Goal: Share content: Share content

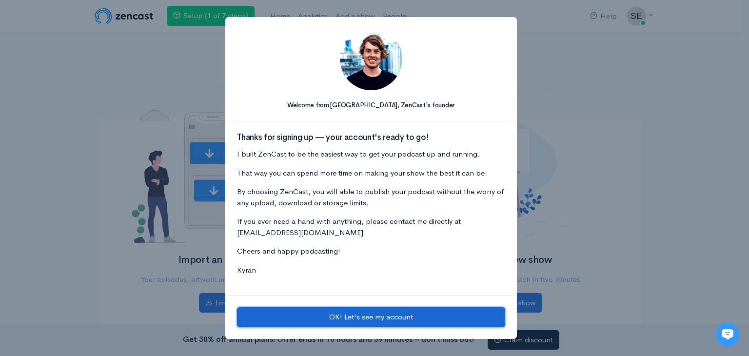
click at [359, 311] on button "OK! Let's see my account" at bounding box center [371, 317] width 268 height 20
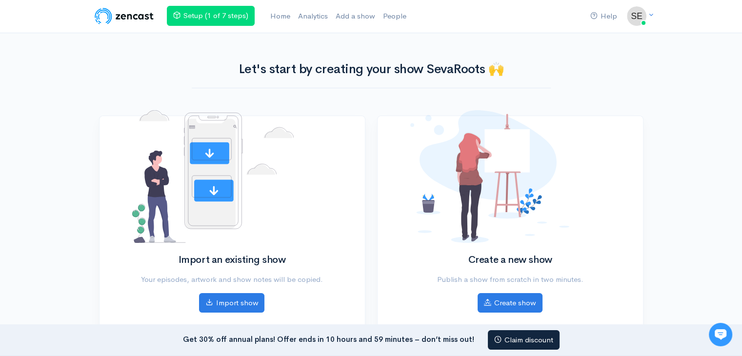
scroll to position [114, 0]
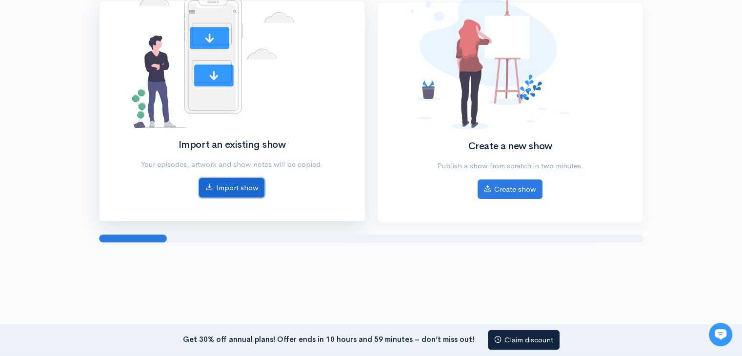
click at [247, 192] on link "Import show" at bounding box center [231, 188] width 65 height 20
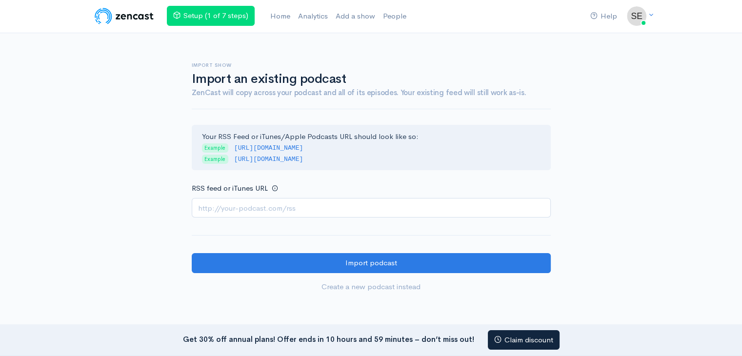
click at [232, 204] on input "RSS feed or iTunes URL" at bounding box center [371, 208] width 359 height 20
click at [223, 201] on input "RSS feed or iTunes URL" at bounding box center [371, 208] width 359 height 20
paste input "[URL][DOMAIN_NAME]"
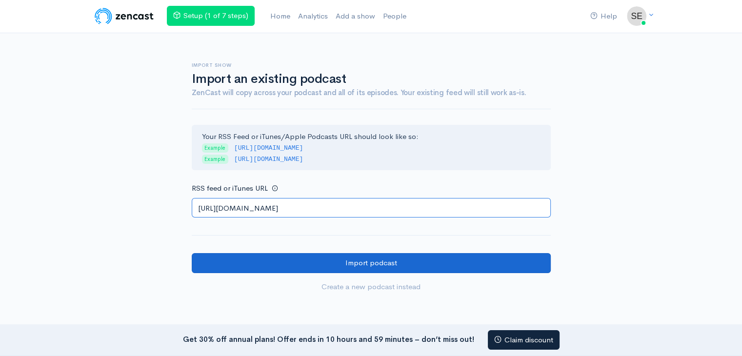
type input "[URL][DOMAIN_NAME]"
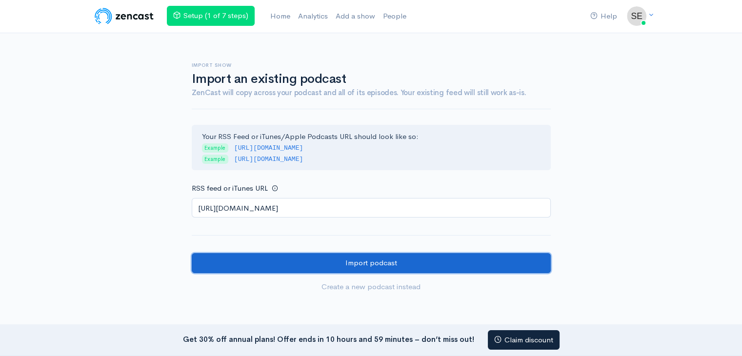
click at [356, 254] on input "Import podcast" at bounding box center [371, 263] width 359 height 20
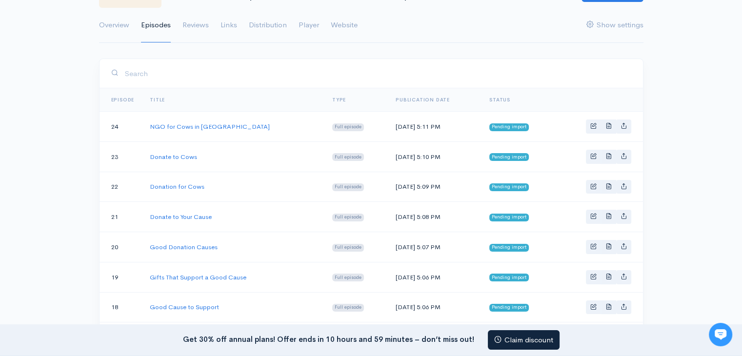
scroll to position [455, 0]
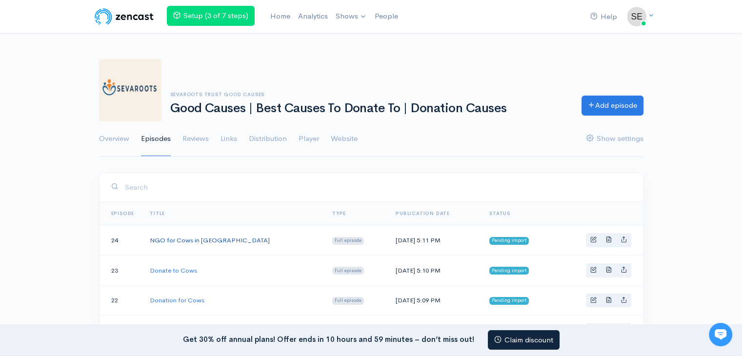
click at [194, 239] on link "NGO for Cows in [GEOGRAPHIC_DATA]" at bounding box center [210, 240] width 120 height 8
click at [647, 6] on div "Help Notifications View all Your profile Team settings Default team Current Log…" at bounding box center [616, 16] width 66 height 21
click at [634, 21] on img at bounding box center [637, 17] width 20 height 20
click at [589, 41] on link "Your profile" at bounding box center [603, 39] width 92 height 17
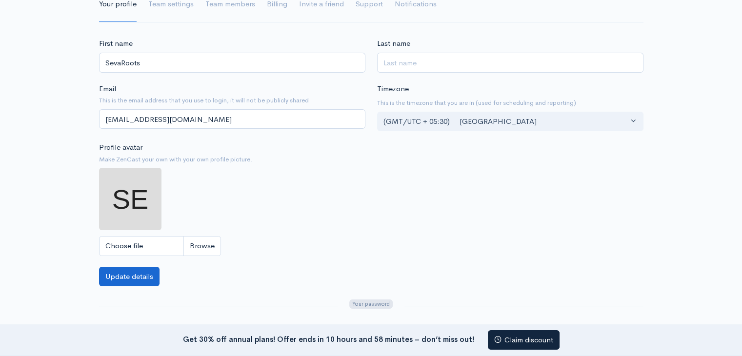
scroll to position [114, 0]
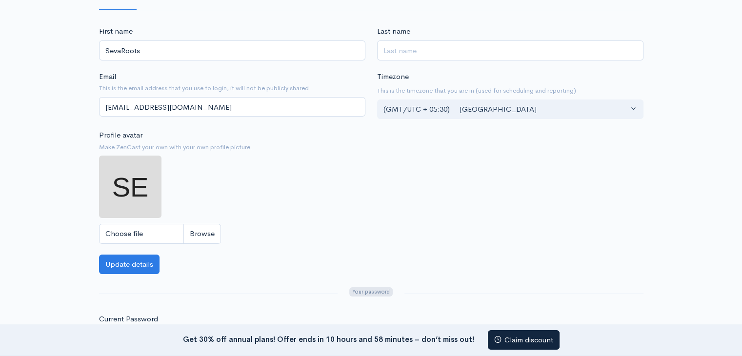
click at [136, 190] on img at bounding box center [130, 187] width 62 height 62
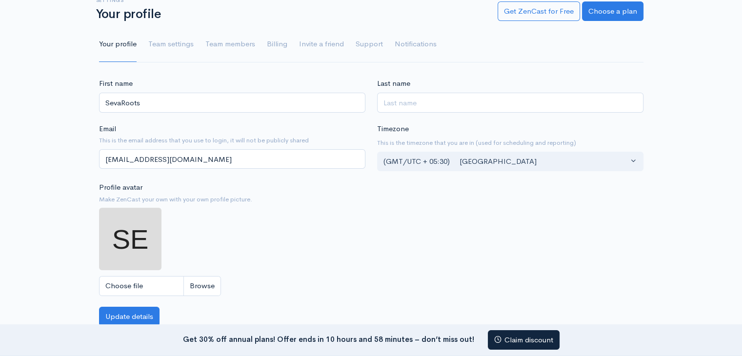
scroll to position [0, 0]
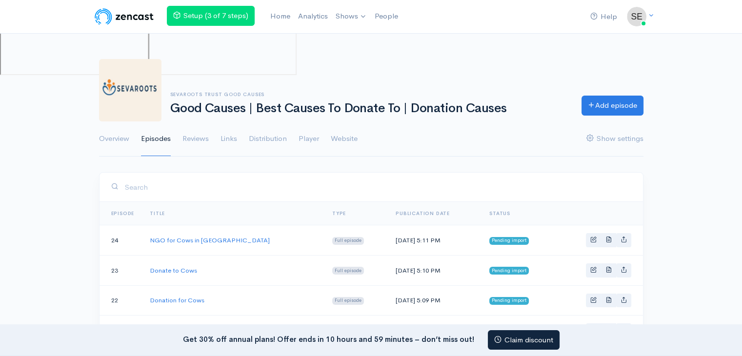
click at [287, 110] on h1 "Good Causes | Best Causes To Donate To | Donation Causes" at bounding box center [369, 108] width 399 height 14
click at [610, 138] on link "Show settings" at bounding box center [614, 138] width 57 height 35
click at [115, 132] on link "Overview" at bounding box center [114, 138] width 30 height 35
click at [111, 139] on link "Overview" at bounding box center [114, 138] width 30 height 35
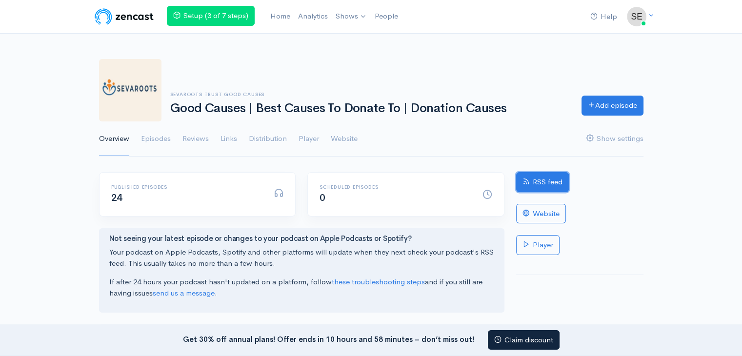
click at [549, 179] on link "RSS feed" at bounding box center [542, 182] width 53 height 20
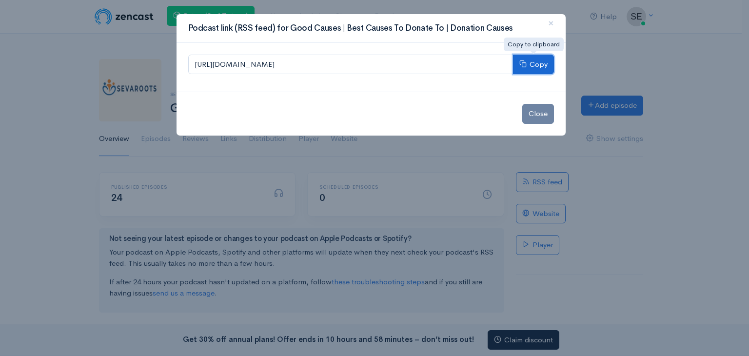
click at [535, 66] on button "Copy" at bounding box center [533, 65] width 41 height 20
click at [553, 21] on span "×" at bounding box center [551, 23] width 6 height 14
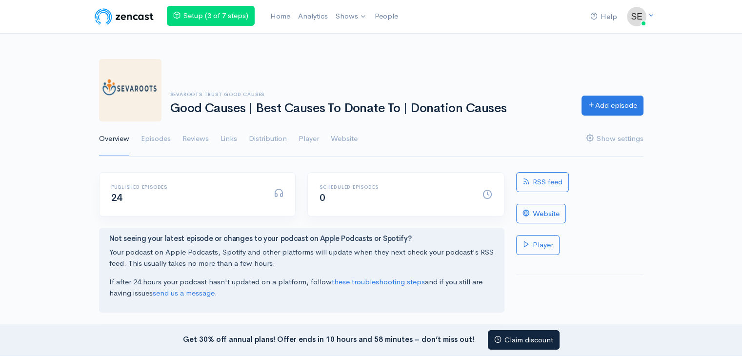
click at [553, 23] on div "Help Notifications View all Your profile Team settings Default team Current Log…" at bounding box center [371, 16] width 556 height 21
click at [552, 24] on div "Help Notifications View all Your profile Team settings Default team Current Log…" at bounding box center [371, 16] width 556 height 21
click at [549, 24] on div "Help Notifications View all Your profile Team settings Default team Current Log…" at bounding box center [371, 16] width 556 height 21
click at [158, 141] on link "Episodes" at bounding box center [156, 138] width 30 height 35
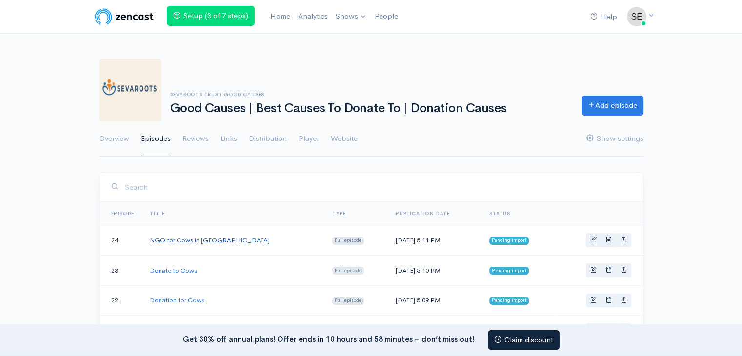
click at [185, 237] on link "NGO for Cows in Delhi" at bounding box center [210, 240] width 120 height 8
drag, startPoint x: 185, startPoint y: 237, endPoint x: 217, endPoint y: 168, distance: 75.5
click at [185, 237] on link "NGO for Cows in Delhi" at bounding box center [210, 240] width 120 height 8
click at [622, 240] on icon "Basic example" at bounding box center [623, 239] width 6 height 6
type input "https://good-causes-best-causes-to-donate-to-donation-causes.zencast.website/ep…"
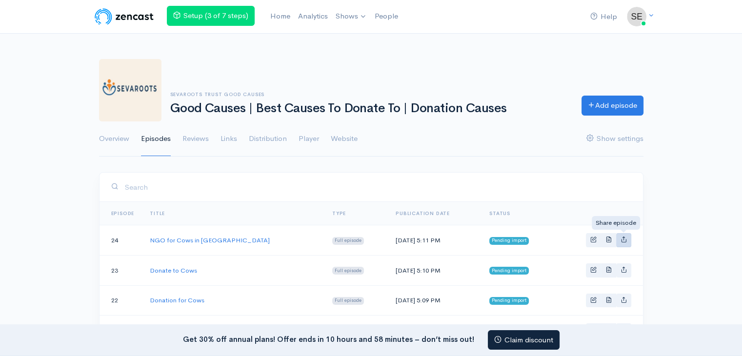
type input "https://media.zencast.fm/good-causes-best-causes-to-donate-to-donation-causes/2…"
type input "<iframe src='https://share.zencast.fm/embed/episode/28916f9c-f67c-4f13-b848-98b…"
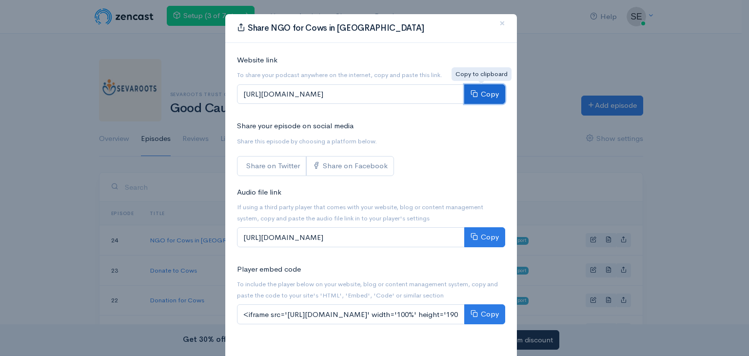
click at [480, 95] on button "Copy" at bounding box center [484, 94] width 41 height 20
click at [499, 24] on span "×" at bounding box center [502, 23] width 6 height 14
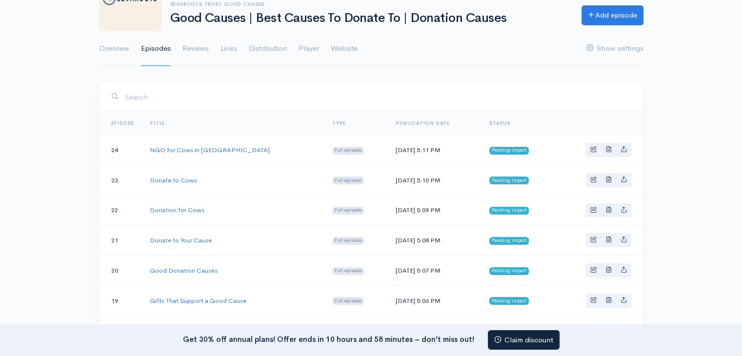
scroll to position [114, 0]
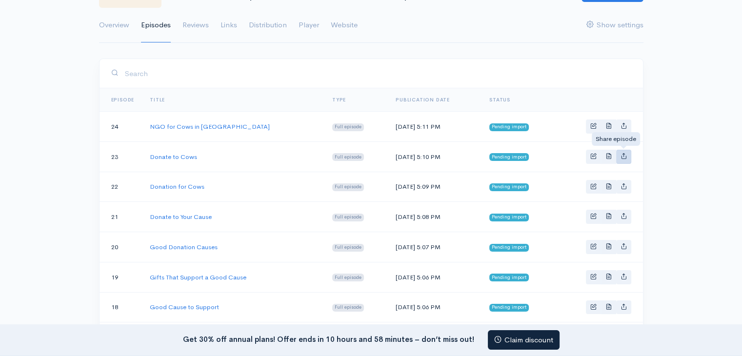
click at [622, 157] on icon "Basic example" at bounding box center [623, 156] width 6 height 6
type input "https://good-causes-best-causes-to-donate-to-donation-causes.zencast.website/ep…"
type input "https://media.zencast.fm/good-causes-best-causes-to-donate-to-donation-causes/6…"
type input "<iframe src='https://share.zencast.fm/embed/episode/672ec4aa-c062-43bc-a7ff-c8d…"
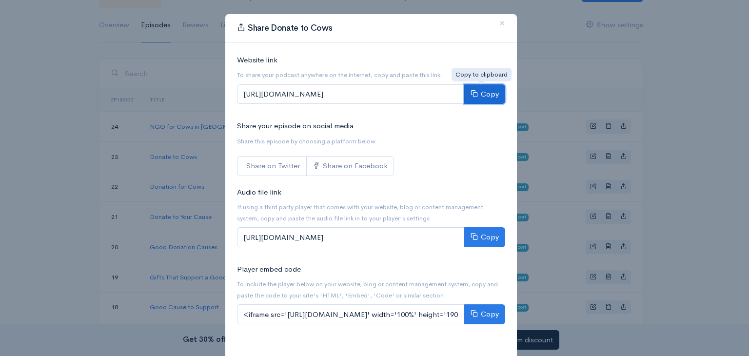
click at [480, 92] on button "Copy" at bounding box center [484, 94] width 41 height 20
click at [479, 93] on button "Copy" at bounding box center [484, 94] width 41 height 20
click at [623, 180] on div "Share Donate to Cows × Website link To share your podcast anywhere on the inter…" at bounding box center [374, 178] width 749 height 356
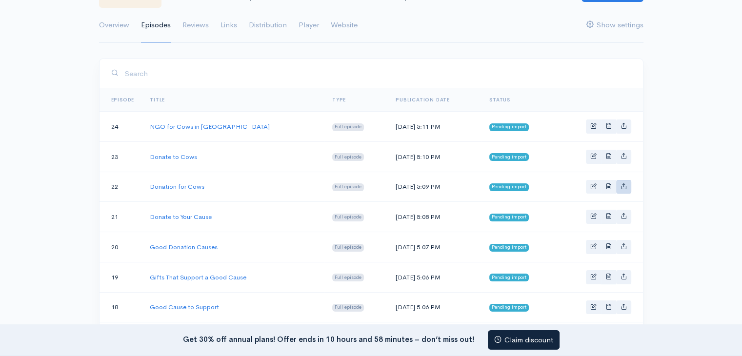
click at [624, 185] on icon "Basic example" at bounding box center [623, 186] width 6 height 6
type input "https://good-causes-best-causes-to-donate-to-donation-causes.zencast.website/ep…"
type input "https://media.zencast.fm/good-causes-best-causes-to-donate-to-donation-causes/9…"
type input "<iframe src='https://share.zencast.fm/embed/episode/99ce6703-b45d-48e8-a2c9-36d…"
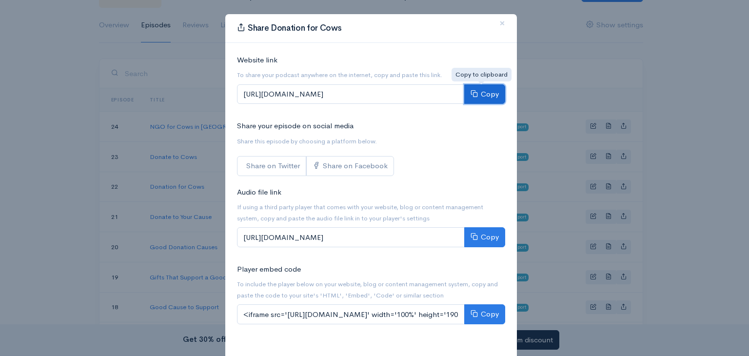
click at [489, 89] on button "Copy" at bounding box center [484, 94] width 41 height 20
click at [624, 215] on div "Share Donation for Cows × Website link To share your podcast anywhere on the in…" at bounding box center [374, 178] width 749 height 356
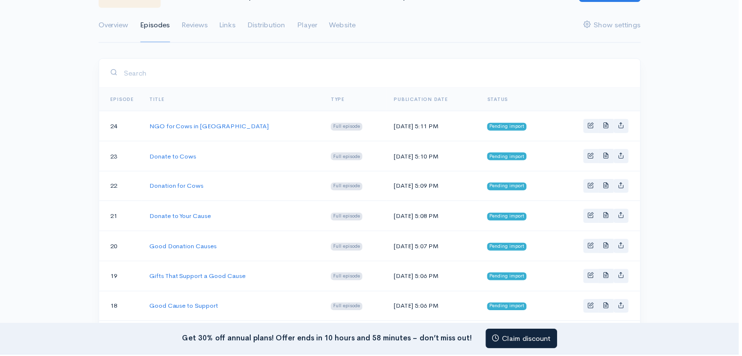
click at [624, 214] on icon "Basic example" at bounding box center [623, 216] width 6 height 6
type input "https://good-causes-best-causes-to-donate-to-donation-causes.zencast.website/ep…"
type input "https://media.zencast.fm/good-causes-best-causes-to-donate-to-donation-causes/e…"
type input "<iframe src='https://share.zencast.fm/embed/episode/efba7f3b-e992-47f1-8bab-7d3…"
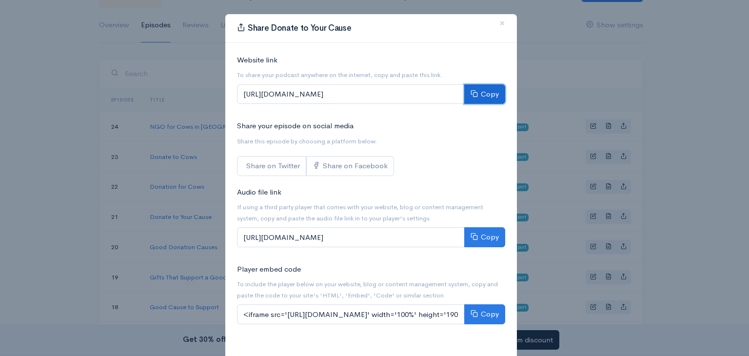
click at [475, 92] on button "Copy" at bounding box center [484, 94] width 41 height 20
click at [624, 216] on div "Share Donate to Your Cause × Website link To share your podcast anywhere on the…" at bounding box center [374, 178] width 749 height 356
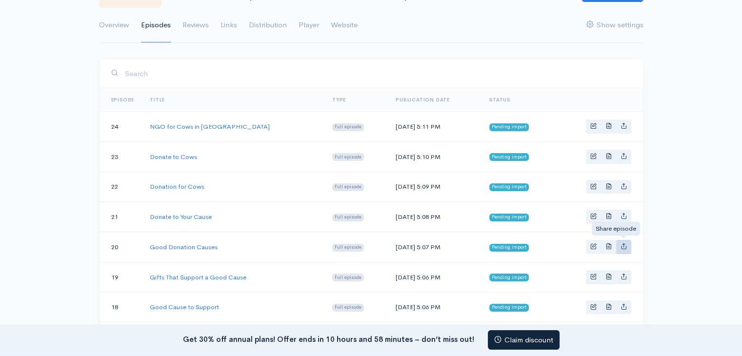
click at [624, 244] on icon "Basic example" at bounding box center [623, 246] width 6 height 6
type input "https://good-causes-best-causes-to-donate-to-donation-causes.zencast.website/ep…"
type input "https://media.zencast.fm/good-causes-best-causes-to-donate-to-donation-causes/f…"
type input "<iframe src='https://share.zencast.fm/embed/episode/ff905d72-92ea-48ff-b1d5-629…"
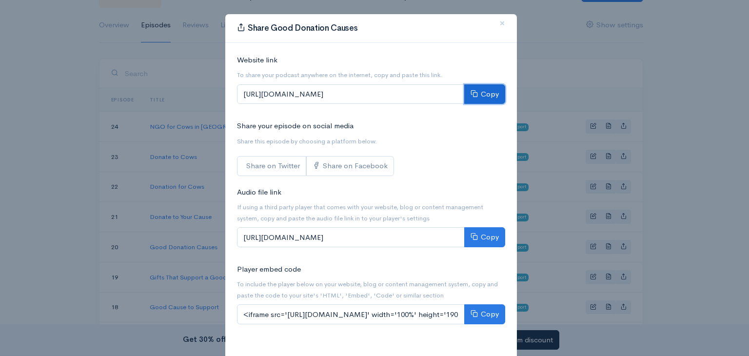
click at [489, 102] on button "Copy" at bounding box center [484, 94] width 41 height 20
click at [631, 226] on div "Share Good Donation Causes × Website link To share your podcast anywhere on the…" at bounding box center [374, 178] width 749 height 356
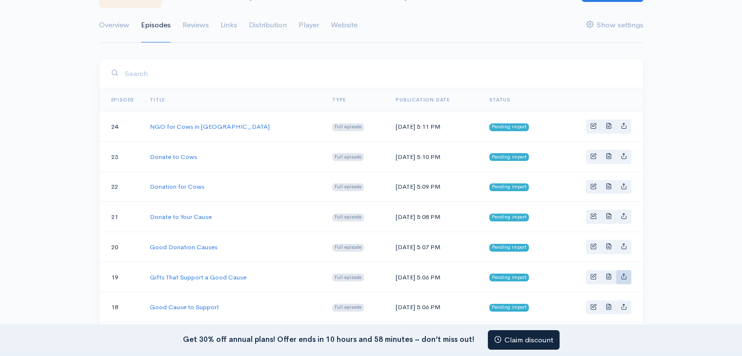
click at [622, 273] on icon "Basic example" at bounding box center [623, 276] width 6 height 6
type input "https://good-causes-best-causes-to-donate-to-donation-causes.zencast.website/ep…"
type input "https://media.zencast.fm/good-causes-best-causes-to-donate-to-donation-causes/b…"
type input "<iframe src='https://share.zencast.fm/embed/episode/b6717a73-e632-4661-947c-63a…"
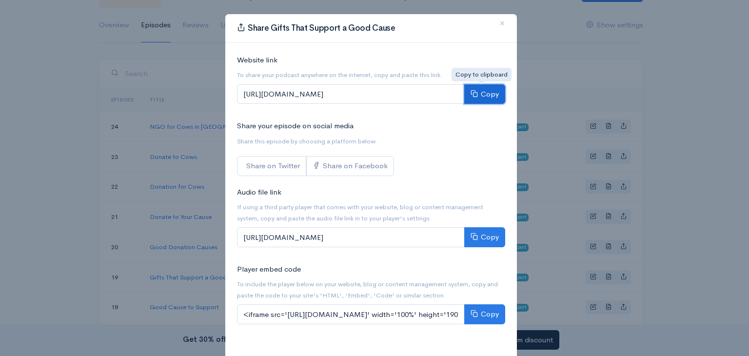
click at [486, 96] on button "Copy" at bounding box center [484, 94] width 41 height 20
click at [626, 224] on div "Share Gifts That Support a Good Cause × Website link To share your podcast anyw…" at bounding box center [374, 178] width 749 height 356
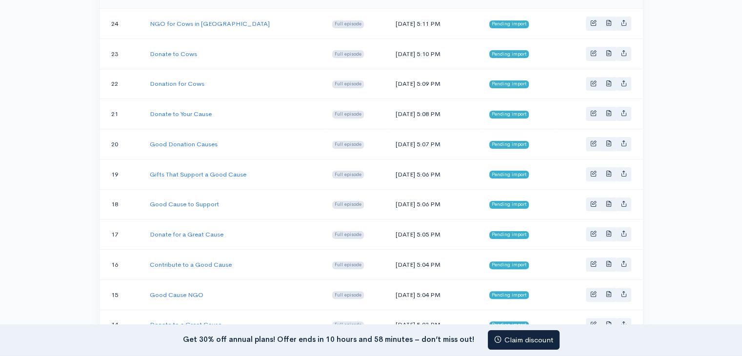
scroll to position [227, 0]
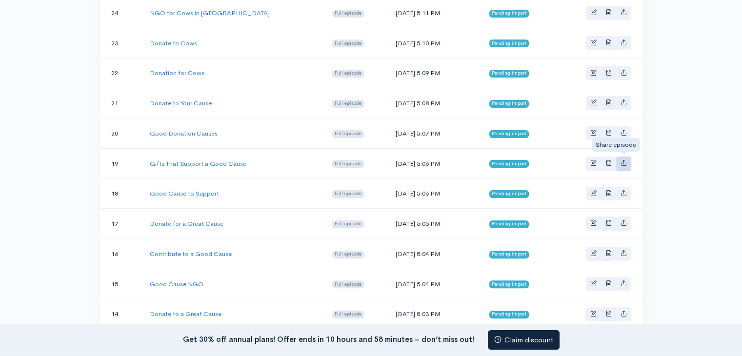
click at [622, 160] on icon "Basic example" at bounding box center [623, 163] width 6 height 6
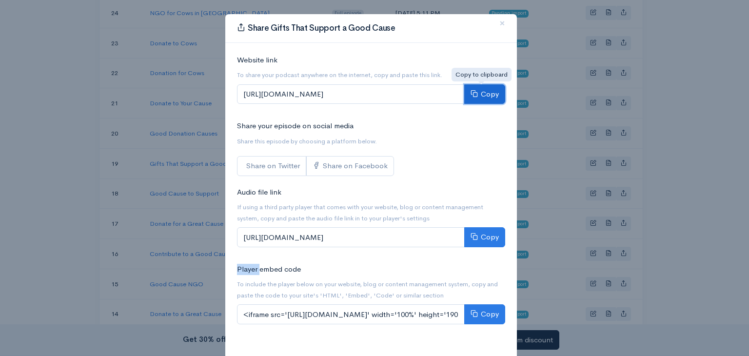
click at [491, 93] on button "Copy" at bounding box center [484, 94] width 41 height 20
click at [620, 161] on div "Share Gifts That Support a Good Cause × Website link To share your podcast anyw…" at bounding box center [374, 178] width 749 height 356
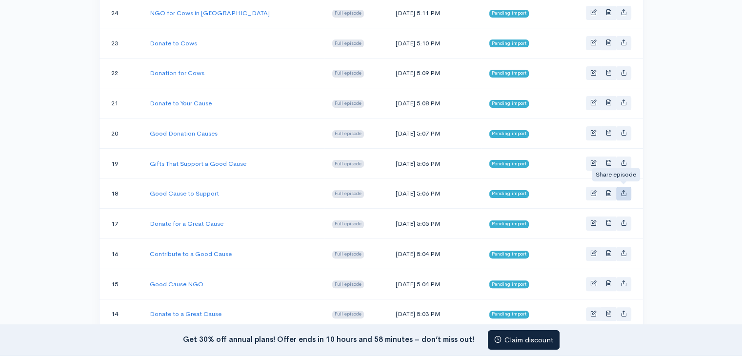
click at [619, 190] on link "Basic example" at bounding box center [623, 194] width 15 height 14
type input "https://good-causes-best-causes-to-donate-to-donation-causes.zencast.website/ep…"
type input "https://media.zencast.fm/good-causes-best-causes-to-donate-to-donation-causes/4…"
type input "<iframe src='https://share.zencast.fm/embed/episode/4f3397ef-3408-4f5f-988f-422…"
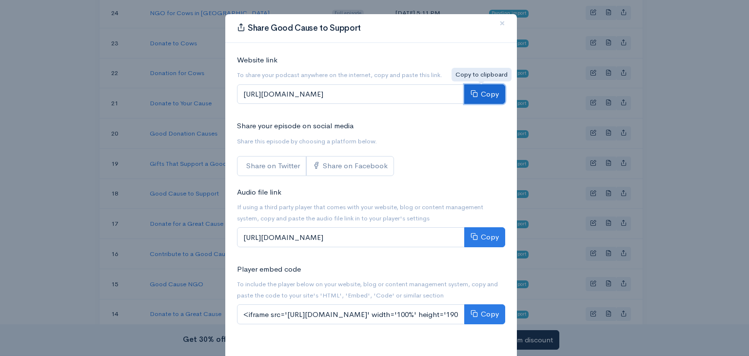
click at [486, 95] on button "Copy" at bounding box center [484, 94] width 41 height 20
drag, startPoint x: 497, startPoint y: 22, endPoint x: 501, endPoint y: 29, distance: 7.7
click at [499, 23] on span "×" at bounding box center [502, 23] width 6 height 14
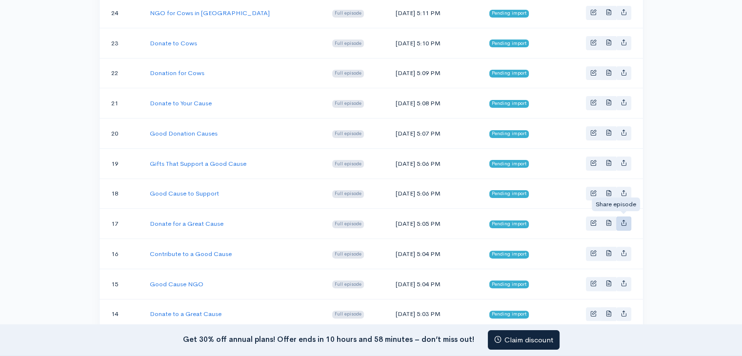
click at [625, 220] on icon "Basic example" at bounding box center [623, 223] width 6 height 6
type input "https://good-causes-best-causes-to-donate-to-donation-causes.zencast.website/ep…"
type input "https://media.zencast.fm/good-causes-best-causes-to-donate-to-donation-causes/9…"
type input "<iframe src='https://share.zencast.fm/embed/episode/9daeeb5b-ef4d-4340-a713-339…"
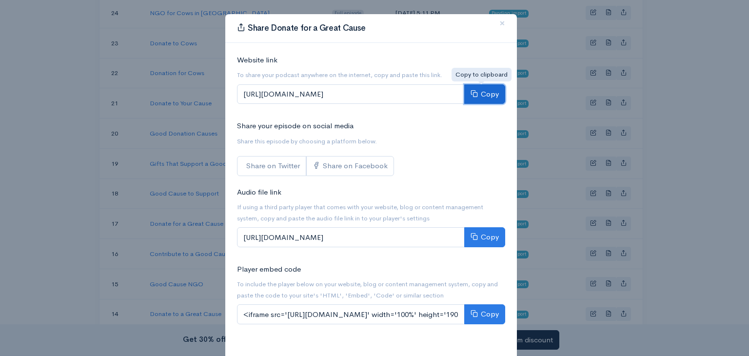
click at [486, 95] on button "Copy" at bounding box center [484, 94] width 41 height 20
click at [499, 24] on span "×" at bounding box center [502, 23] width 6 height 14
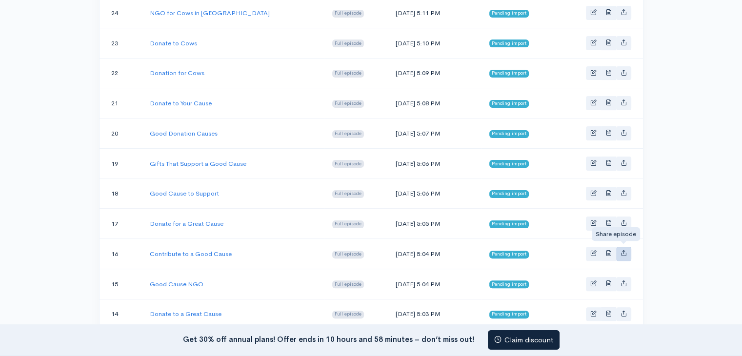
click at [624, 250] on icon "Basic example" at bounding box center [623, 253] width 6 height 6
type input "https://good-causes-best-causes-to-donate-to-donation-causes.zencast.website/ep…"
type input "https://media.zencast.fm/good-causes-best-causes-to-donate-to-donation-causes/0…"
type input "<iframe src='https://share.zencast.fm/embed/episode/0ebbfc8b-635a-40c6-96c3-31e…"
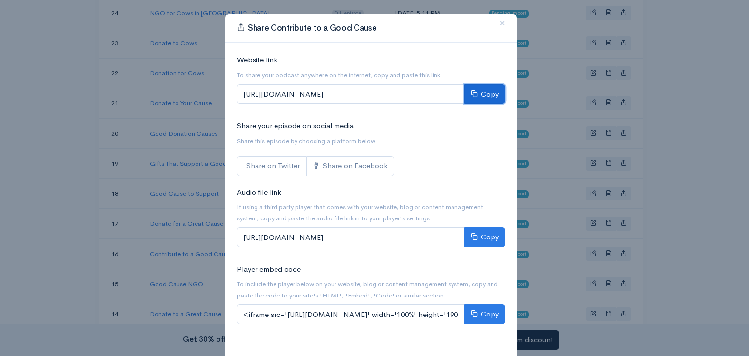
click at [486, 92] on button "Copy" at bounding box center [484, 94] width 41 height 20
click at [499, 25] on span "×" at bounding box center [502, 23] width 6 height 14
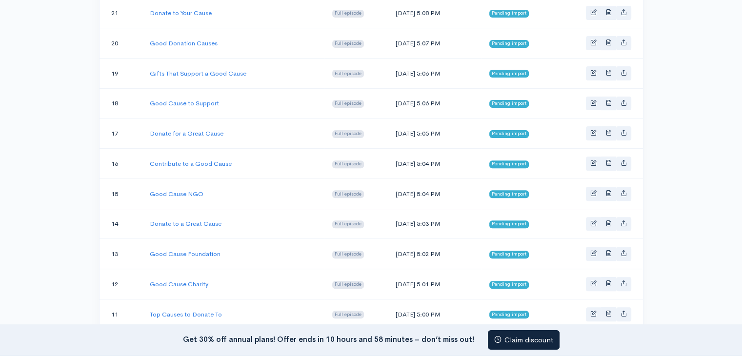
scroll to position [341, 0]
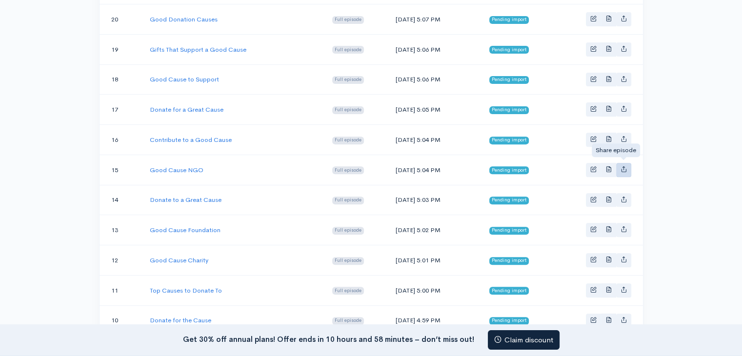
click at [625, 166] on icon "Basic example" at bounding box center [623, 169] width 6 height 6
type input "https://good-causes-best-causes-to-donate-to-donation-causes.zencast.website/ep…"
type input "https://media.zencast.fm/good-causes-best-causes-to-donate-to-donation-causes/0…"
type input "<iframe src='https://share.zencast.fm/embed/episode/09a4e678-9fd1-432f-9f61-354…"
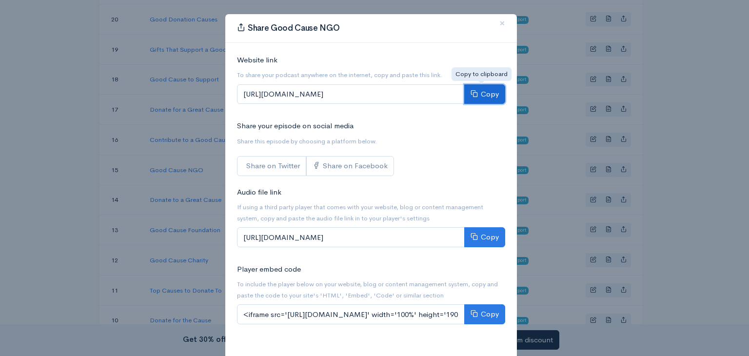
click at [472, 94] on icon at bounding box center [474, 93] width 7 height 7
click at [499, 23] on span "×" at bounding box center [502, 23] width 6 height 14
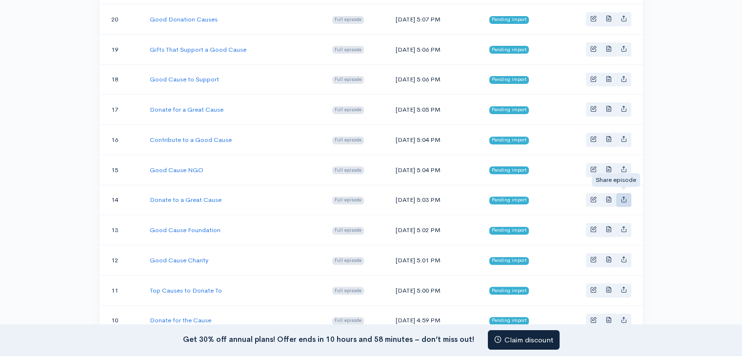
click at [621, 196] on icon "Basic example" at bounding box center [623, 199] width 6 height 6
type input "https://good-causes-best-causes-to-donate-to-donation-causes.zencast.website/ep…"
type input "https://media.zencast.fm/good-causes-best-causes-to-donate-to-donation-causes/f…"
type input "<iframe src='https://share.zencast.fm/embed/episode/fd53b0eb-638c-4a5e-9504-537…"
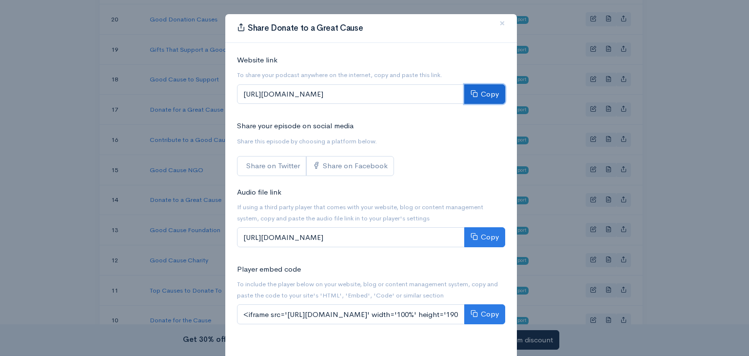
click at [482, 95] on button "Copy" at bounding box center [484, 94] width 41 height 20
click at [482, 94] on button "Copy" at bounding box center [484, 94] width 41 height 20
click at [499, 24] on span "×" at bounding box center [502, 23] width 6 height 14
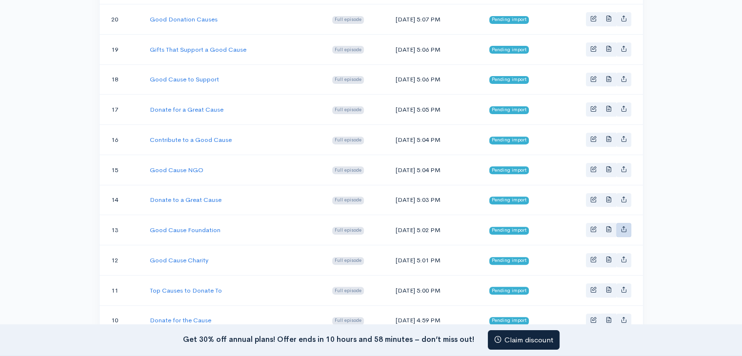
click at [623, 226] on icon "Basic example" at bounding box center [623, 229] width 6 height 6
type input "https://good-causes-best-causes-to-donate-to-donation-causes.zencast.website/ep…"
type input "https://media.zencast.fm/good-causes-best-causes-to-donate-to-donation-causes/3…"
type input "<iframe src='https://share.zencast.fm/embed/episode/370dd294-3af5-497b-8cab-415…"
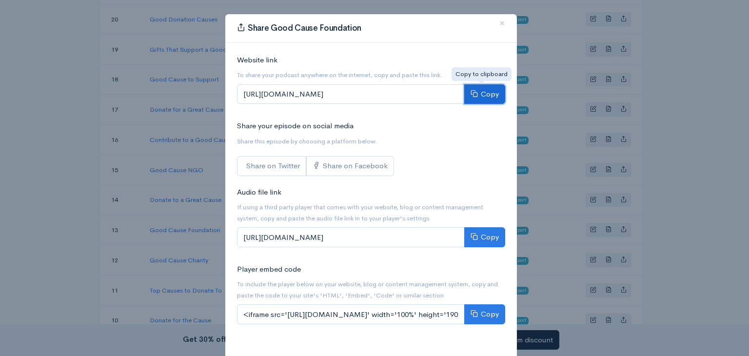
click at [487, 90] on button "Copy" at bounding box center [484, 94] width 41 height 20
click at [499, 26] on span "×" at bounding box center [502, 23] width 6 height 14
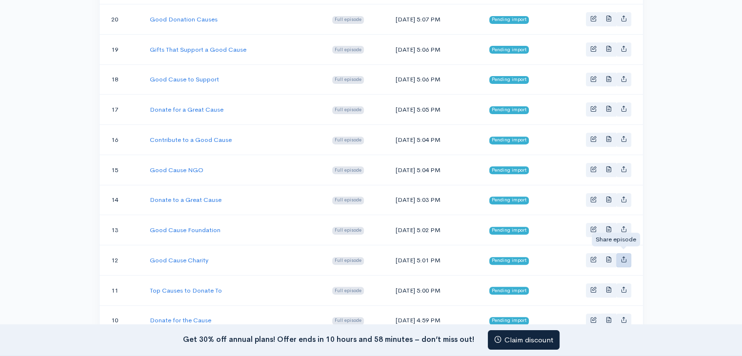
click at [620, 256] on icon "Basic example" at bounding box center [623, 259] width 6 height 6
type input "https://good-causes-best-causes-to-donate-to-donation-causes.zencast.website/ep…"
type input "https://media.zencast.fm/good-causes-best-causes-to-donate-to-donation-causes/f…"
type input "<iframe src='https://share.zencast.fm/embed/episode/f3e0fa21-1db1-4a62-b6f7-673…"
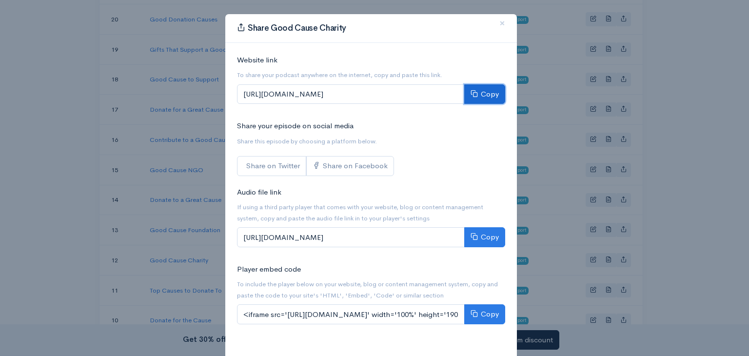
click at [481, 96] on button "Copy" at bounding box center [484, 94] width 41 height 20
drag, startPoint x: 499, startPoint y: 22, endPoint x: 502, endPoint y: 61, distance: 39.1
click at [499, 22] on span "×" at bounding box center [502, 23] width 6 height 14
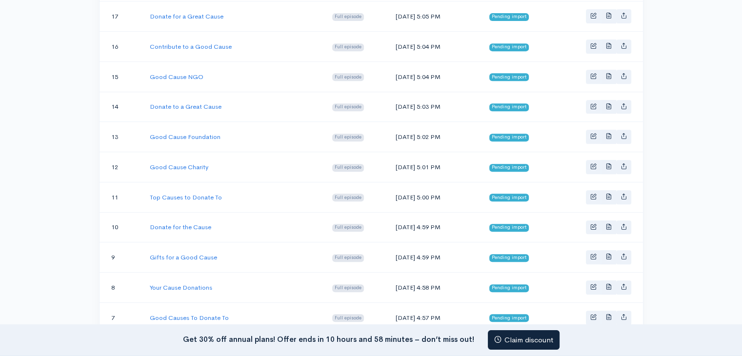
scroll to position [455, 0]
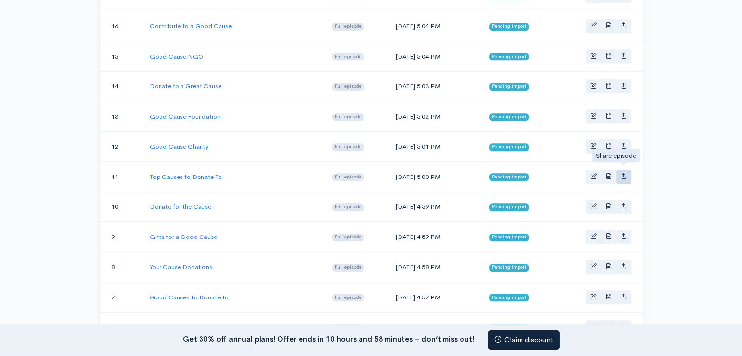
click at [627, 170] on link "Basic example" at bounding box center [623, 177] width 15 height 14
type input "https://good-causes-best-causes-to-donate-to-donation-causes.zencast.website/ep…"
type input "https://media.zencast.fm/good-causes-best-causes-to-donate-to-donation-causes/b…"
type input "<iframe src='https://share.zencast.fm/embed/episode/bbbf32ca-7ce1-4cb6-be44-e71…"
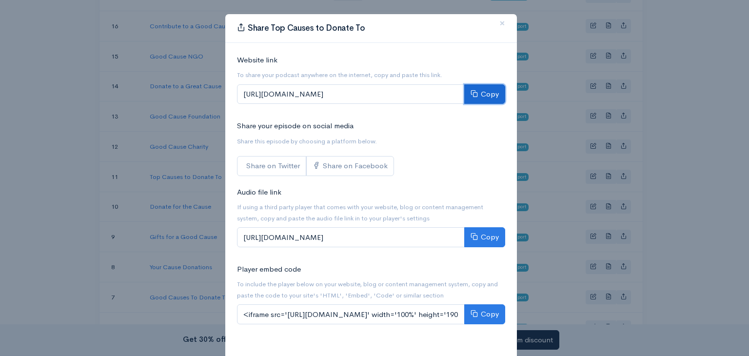
click at [489, 92] on button "Copy" at bounding box center [484, 94] width 41 height 20
click at [499, 22] on span "×" at bounding box center [502, 23] width 6 height 14
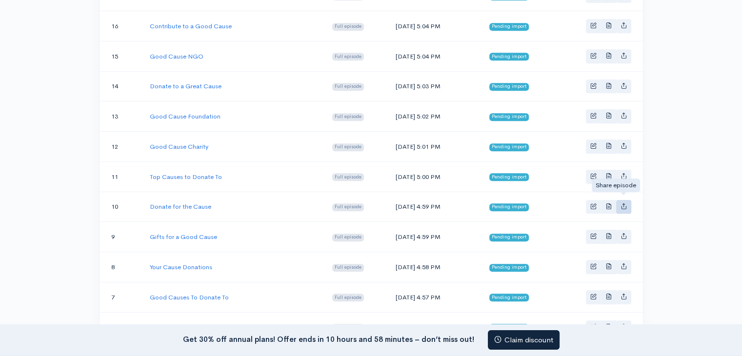
click at [624, 203] on icon "Basic example" at bounding box center [623, 206] width 6 height 6
type input "https://good-causes-best-causes-to-donate-to-donation-causes.zencast.website/ep…"
type input "https://media.zencast.fm/good-causes-best-causes-to-donate-to-donation-causes/c…"
type input "<iframe src='https://share.zencast.fm/embed/episode/c39c9709-122d-4898-bb51-2be…"
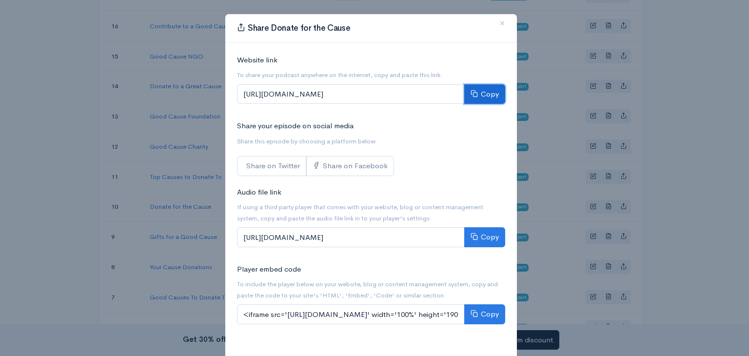
click at [486, 90] on button "Copy" at bounding box center [484, 94] width 41 height 20
click at [499, 22] on span "×" at bounding box center [502, 23] width 6 height 14
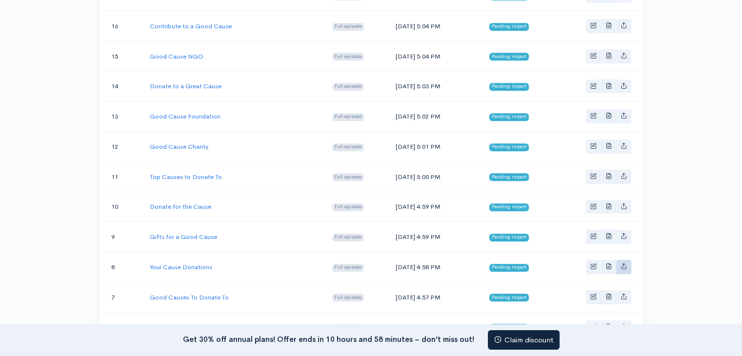
click at [624, 263] on icon "Basic example" at bounding box center [623, 266] width 6 height 6
type input "https://good-causes-best-causes-to-donate-to-donation-causes.zencast.website/ep…"
type input "https://media.zencast.fm/good-causes-best-causes-to-donate-to-donation-causes/d…"
type input "<iframe src='https://share.zencast.fm/embed/episode/dbe47a1a-d5b5-40b8-9dbc-6ad…"
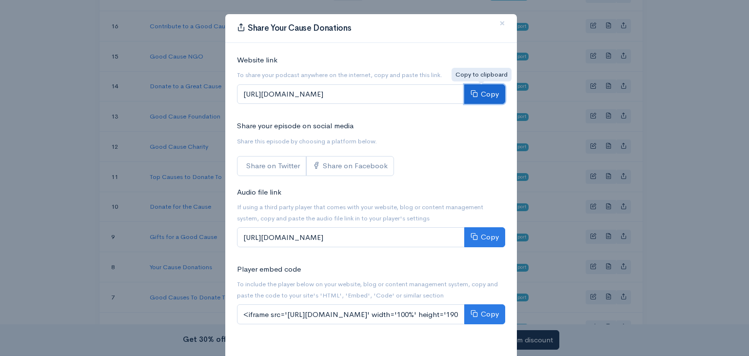
click at [489, 91] on button "Copy" at bounding box center [484, 94] width 41 height 20
drag, startPoint x: 500, startPoint y: 24, endPoint x: 478, endPoint y: 84, distance: 63.9
click at [500, 24] on span "×" at bounding box center [502, 23] width 6 height 14
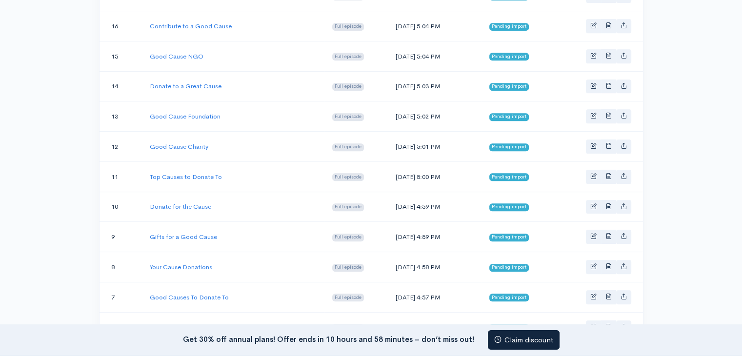
scroll to position [569, 0]
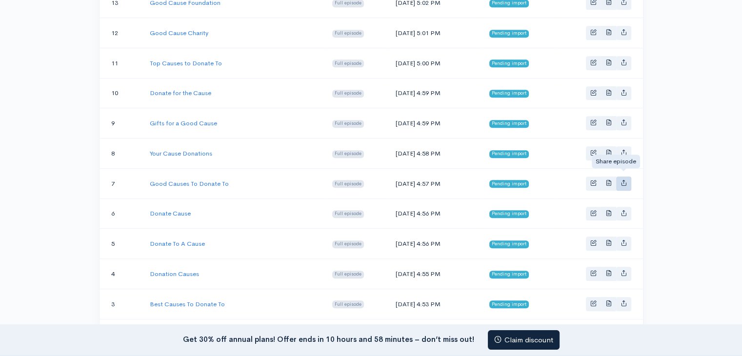
click at [620, 180] on icon "Basic example" at bounding box center [623, 183] width 6 height 6
type input "https://good-causes-best-causes-to-donate-to-donation-causes.zencast.website/ep…"
type input "https://media.zencast.fm/good-causes-best-causes-to-donate-to-donation-causes/1…"
type input "<iframe src='https://share.zencast.fm/embed/episode/1a89111d-a35b-41ad-b8c7-d2b…"
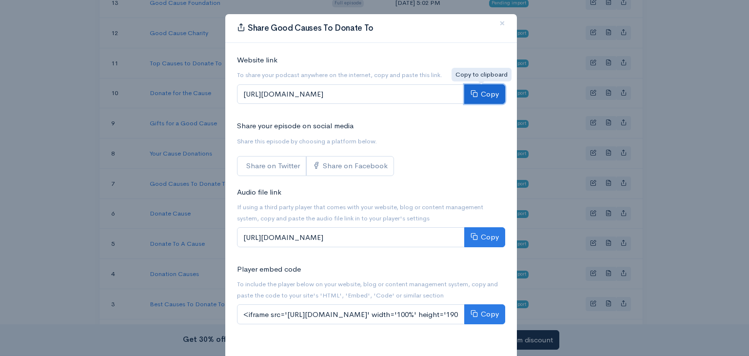
click at [479, 89] on button "Copy" at bounding box center [484, 94] width 41 height 20
click at [499, 27] on span "×" at bounding box center [502, 23] width 6 height 14
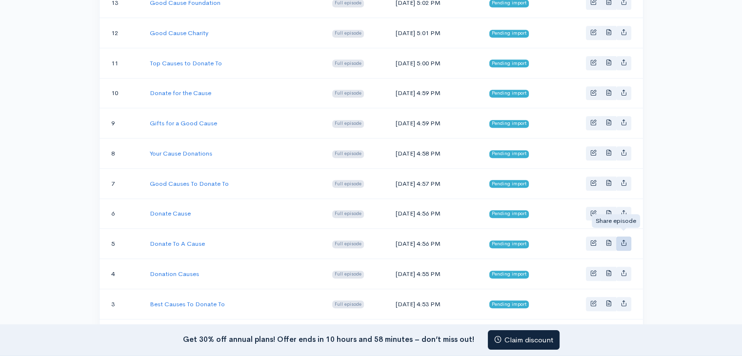
click at [620, 240] on icon "Basic example" at bounding box center [623, 243] width 6 height 6
type input "https://good-causes-best-causes-to-donate-to-donation-causes.zencast.website/ep…"
type input "https://media.zencast.fm/good-causes-best-causes-to-donate-to-donation-causes/6…"
type input "<iframe src='https://share.zencast.fm/embed/episode/651f4b5b-5e60-473a-8392-059…"
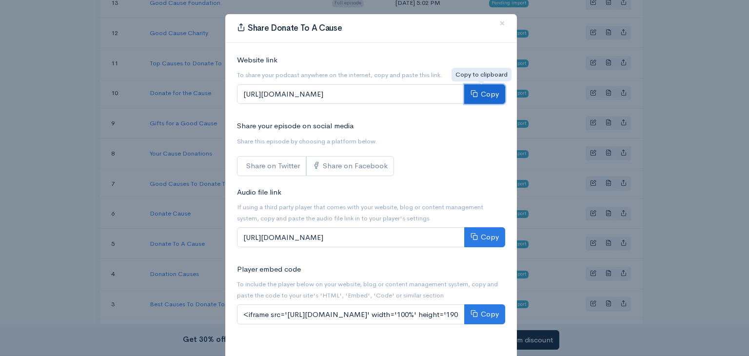
click at [478, 94] on button "Copy" at bounding box center [484, 94] width 41 height 20
click at [499, 27] on span "×" at bounding box center [502, 23] width 6 height 14
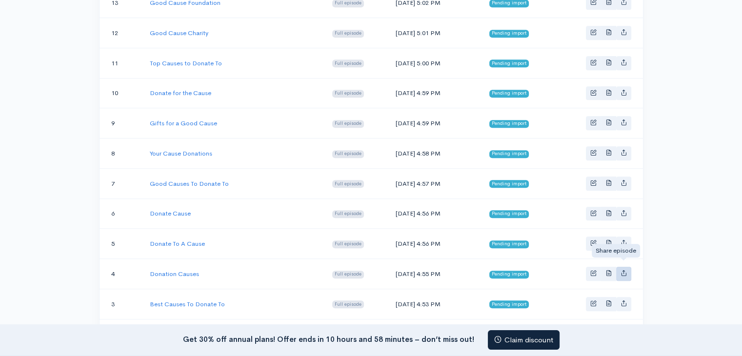
click at [625, 270] on icon "Basic example" at bounding box center [623, 273] width 6 height 6
type input "https://good-causes-best-causes-to-donate-to-donation-causes.zencast.website/ep…"
type input "https://media.zencast.fm/good-causes-best-causes-to-donate-to-donation-causes/1…"
type input "<iframe src='https://share.zencast.fm/embed/episode/192ade4b-179b-4224-a830-282…"
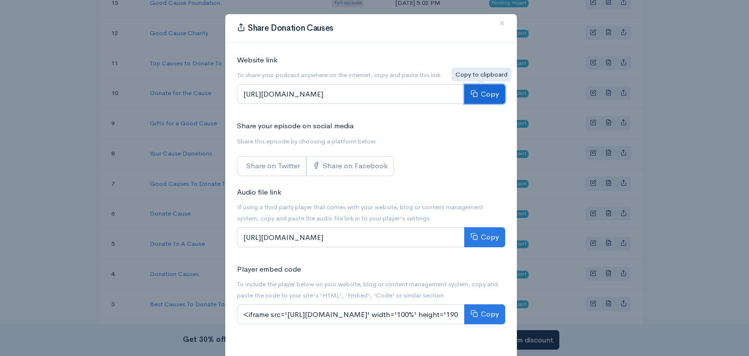
click at [479, 94] on button "Copy" at bounding box center [484, 94] width 41 height 20
click at [499, 24] on span "×" at bounding box center [502, 23] width 6 height 14
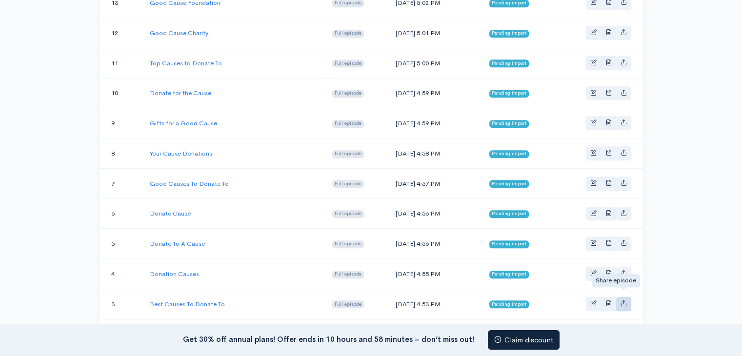
click at [621, 300] on icon "Basic example" at bounding box center [623, 303] width 6 height 6
type input "https://good-causes-best-causes-to-donate-to-donation-causes.zencast.website/ep…"
type input "https://media.zencast.fm/good-causes-best-causes-to-donate-to-donation-causes/a…"
type input "<iframe src='https://share.zencast.fm/embed/episode/a2b3d109-81a7-4d2c-9041-329…"
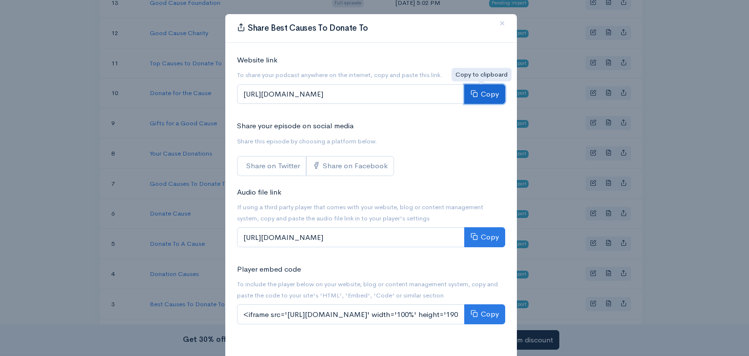
click at [478, 88] on button "Copy" at bounding box center [484, 94] width 41 height 20
click at [499, 24] on span "×" at bounding box center [502, 23] width 6 height 14
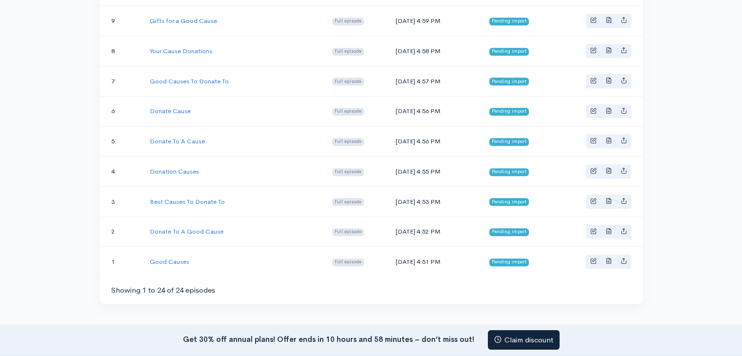
scroll to position [683, 0]
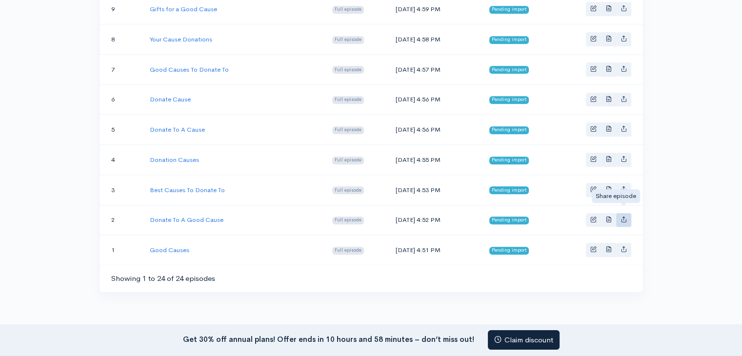
click at [623, 213] on link "Basic example" at bounding box center [623, 220] width 15 height 14
type input "https://good-causes-best-causes-to-donate-to-donation-causes.zencast.website/ep…"
type input "https://media.zencast.fm/good-causes-best-causes-to-donate-to-donation-causes/a…"
type input "<iframe src='https://share.zencast.fm/embed/episode/a9a84fcc-5403-4b0b-808c-d45…"
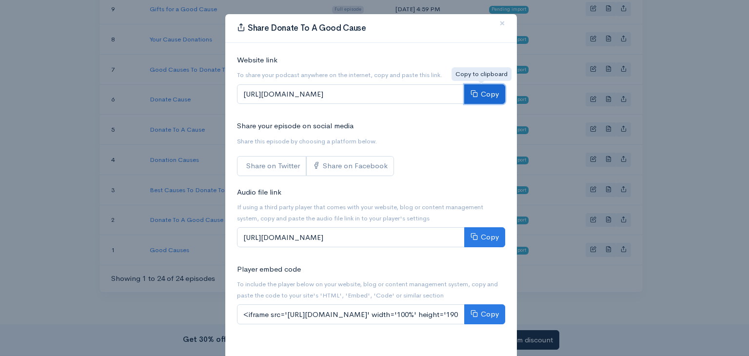
click at [490, 89] on button "Copy" at bounding box center [484, 94] width 41 height 20
click at [499, 28] on span "×" at bounding box center [502, 23] width 6 height 14
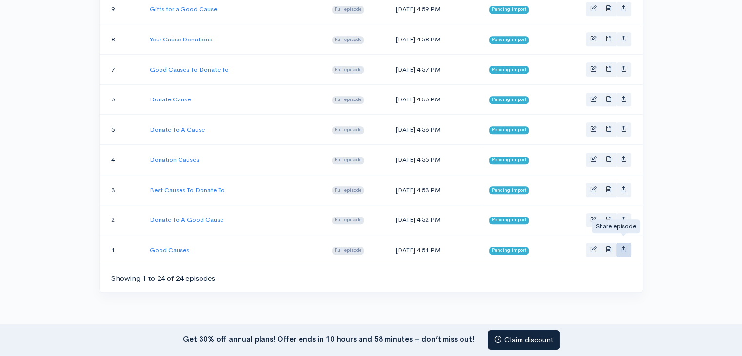
click at [624, 246] on icon "Basic example" at bounding box center [623, 249] width 6 height 6
type input "https://good-causes-best-causes-to-donate-to-donation-causes.zencast.website/ep…"
type input "https://media.zencast.fm/good-causes-best-causes-to-donate-to-donation-causes/d…"
type input "<iframe src='https://share.zencast.fm/embed/episode/d1ebf6a0-b6a2-4298-a2c9-236…"
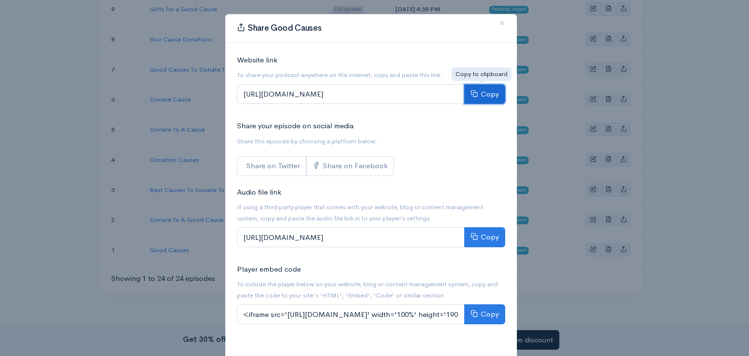
drag, startPoint x: 480, startPoint y: 100, endPoint x: 482, endPoint y: 94, distance: 5.7
click at [479, 100] on button "Copy" at bounding box center [484, 94] width 41 height 20
click at [499, 22] on span "×" at bounding box center [502, 23] width 6 height 14
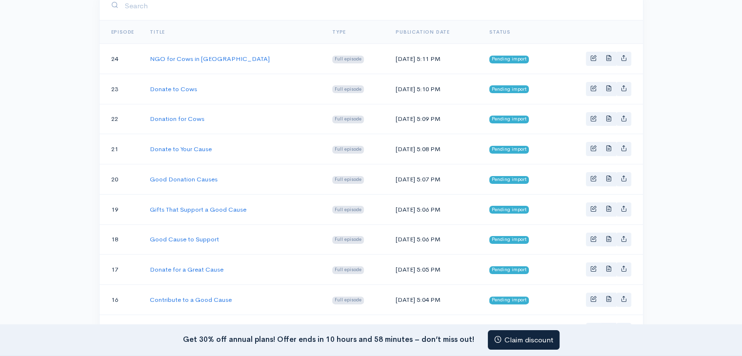
scroll to position [0, 0]
